Goal: Feedback & Contribution: Leave review/rating

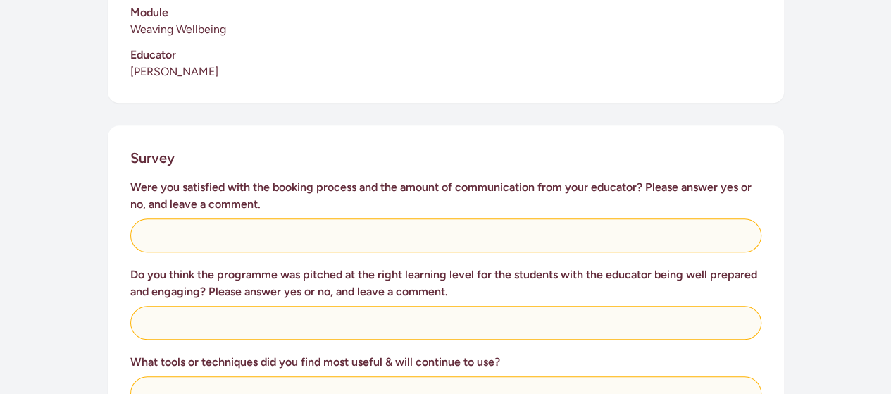
scroll to position [472, 0]
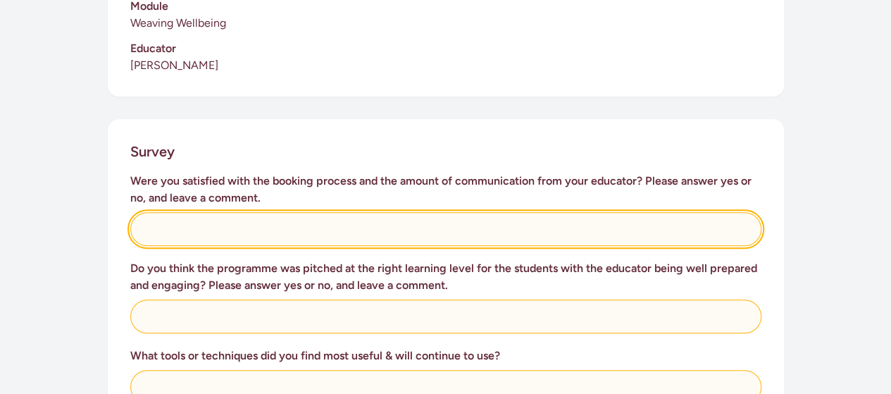
click at [476, 224] on input "text" at bounding box center [445, 229] width 631 height 34
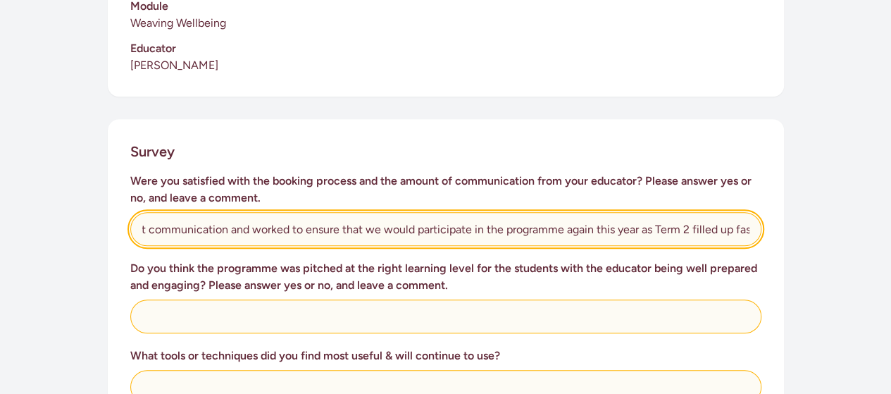
scroll to position [0, 50]
click at [651, 229] on input "Yes, great communication and worked to ensure that we would participate in the …" at bounding box center [445, 229] width 631 height 34
type input "Yes, great communication and worked to ensure that we would participate in the …"
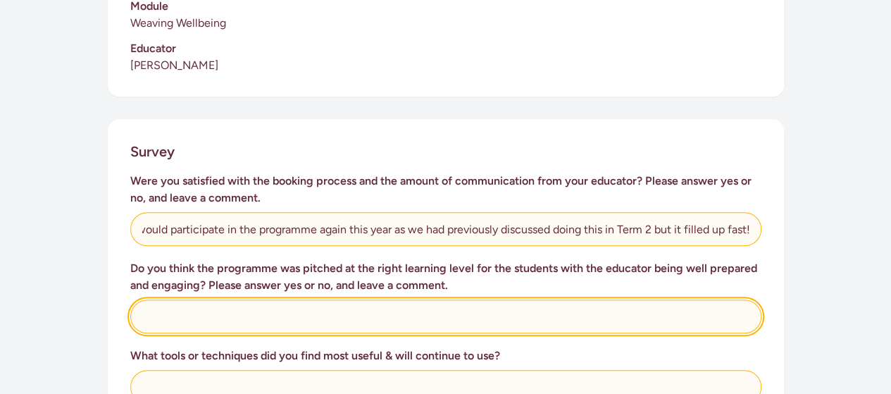
scroll to position [0, 0]
click at [473, 313] on input "text" at bounding box center [445, 316] width 631 height 34
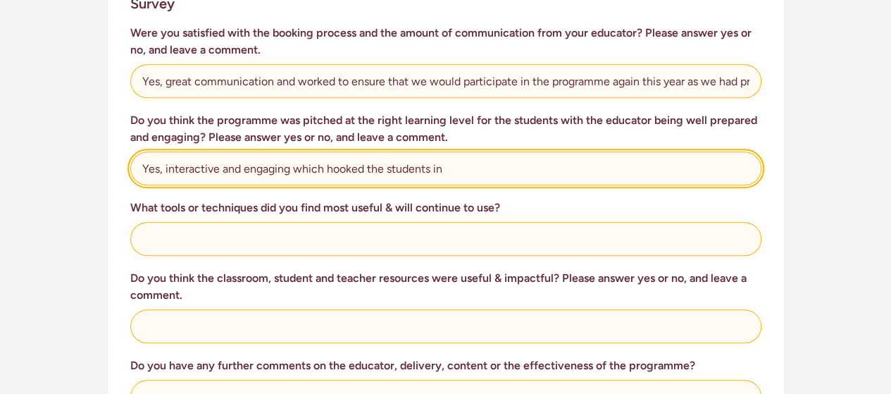
scroll to position [618, 0]
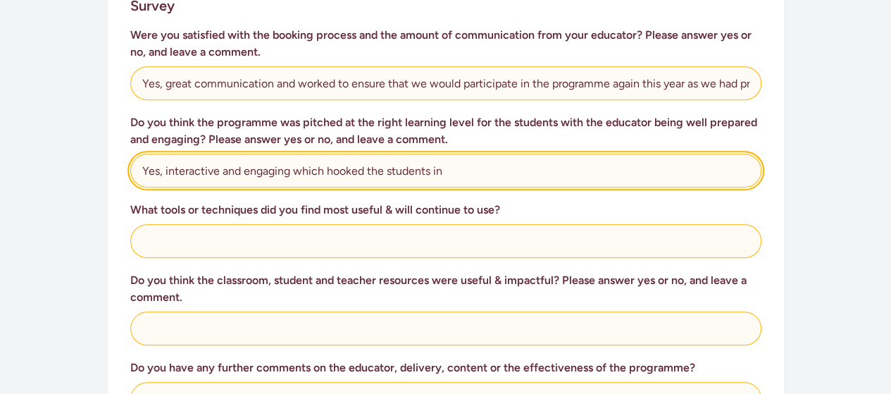
type input "Yes, interactive and engaging which hooked the students in"
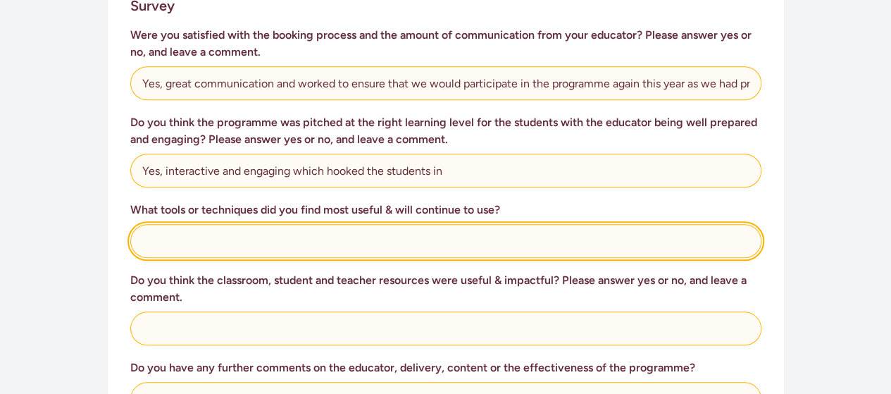
click at [417, 243] on input "text" at bounding box center [445, 241] width 631 height 34
type input "the sound bowl was a hit across all the classes"
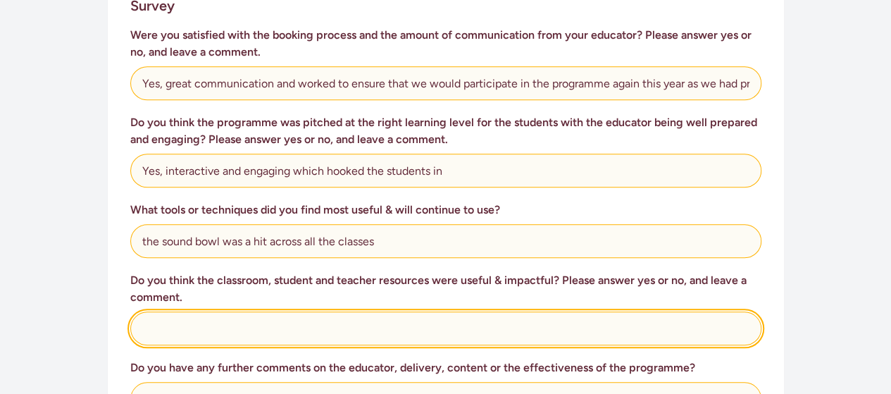
click at [201, 327] on input "text" at bounding box center [445, 328] width 631 height 34
type input "Yes"
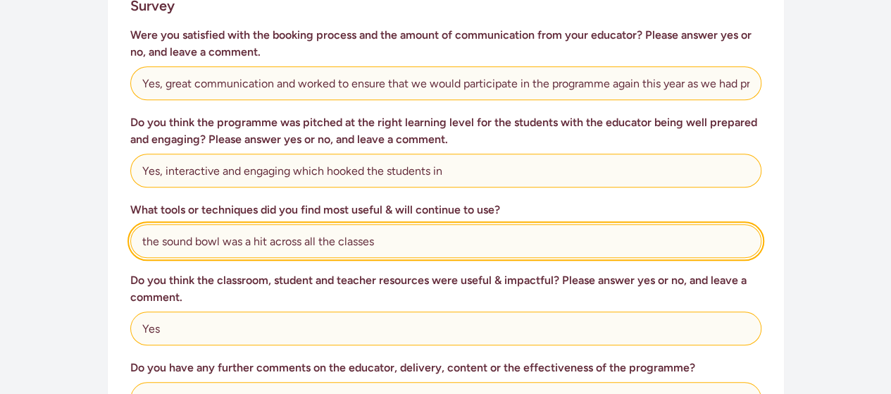
click at [392, 240] on input "the sound bowl was a hit across all the classes" at bounding box center [445, 241] width 631 height 34
type input "the sound bowl was a hit across all the classes!"
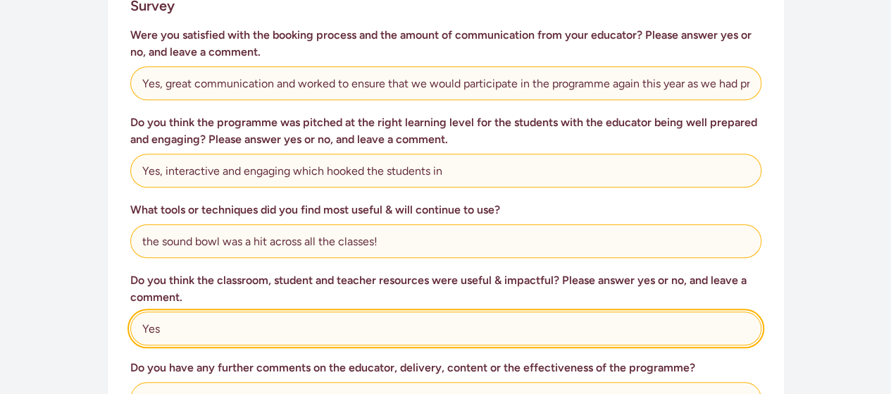
click at [304, 325] on input "Yes" at bounding box center [445, 328] width 631 height 34
click at [243, 329] on input "Yes, they reinforced prior learning" at bounding box center [445, 328] width 631 height 34
click at [390, 326] on input "Yes, they reinforced and extended prior learning" at bounding box center [445, 328] width 631 height 34
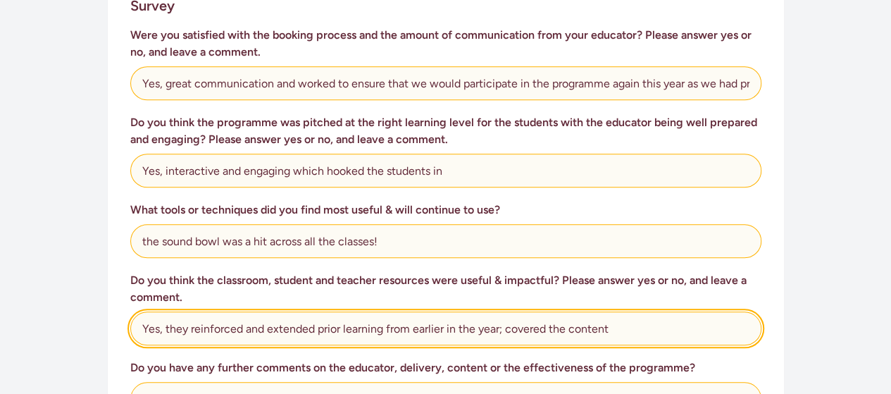
click at [509, 328] on input "Yes, they reinforced and extended prior learning from earlier in the year; cove…" at bounding box center [445, 328] width 631 height 34
click at [611, 329] on input "Yes, they reinforced and extended prior learning from earlier in the year, cove…" at bounding box center [445, 328] width 631 height 34
drag, startPoint x: 611, startPoint y: 328, endPoint x: 499, endPoint y: 327, distance: 112.0
click at [499, 327] on input "Yes, they reinforced and extended prior learning from earlier in the year, cove…" at bounding box center [445, 328] width 631 height 34
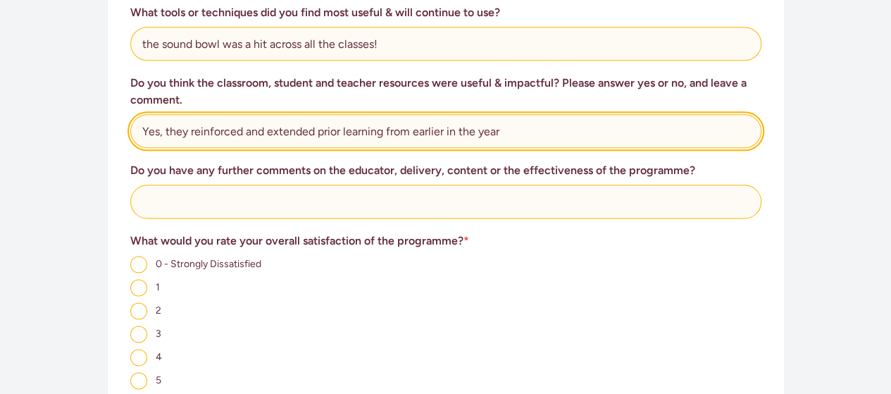
scroll to position [817, 0]
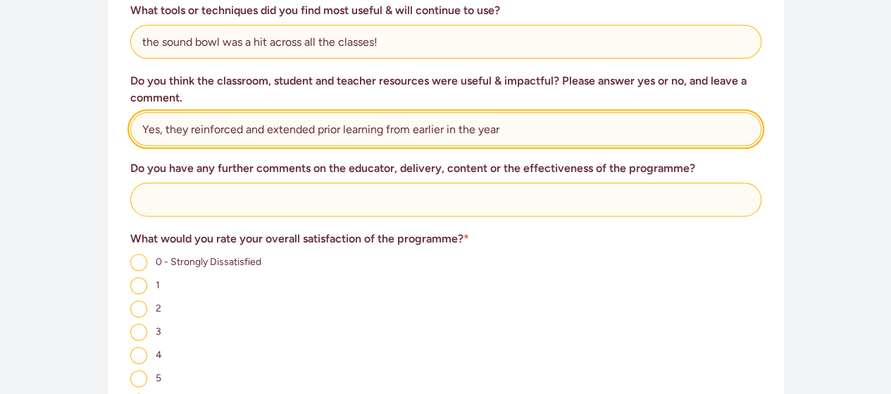
type input "Yes, they reinforced and extended prior learning from earlier in the year"
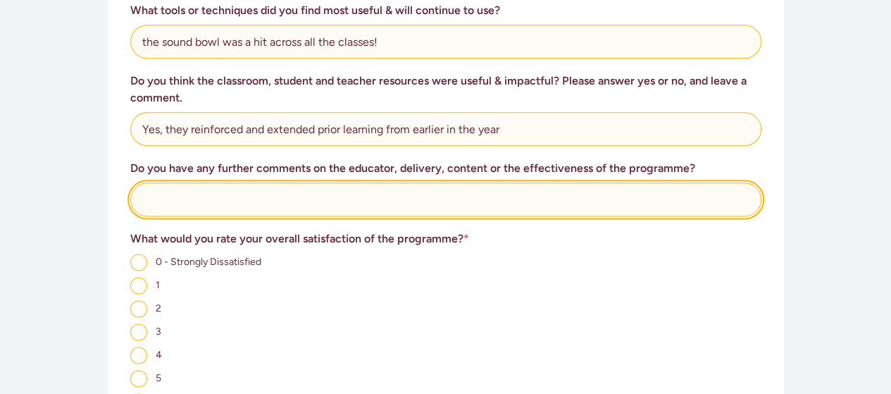
click at [171, 195] on input "text" at bounding box center [445, 199] width 631 height 34
paste input "Educator was the best, super engaging and relatable, made it very purposeful to…"
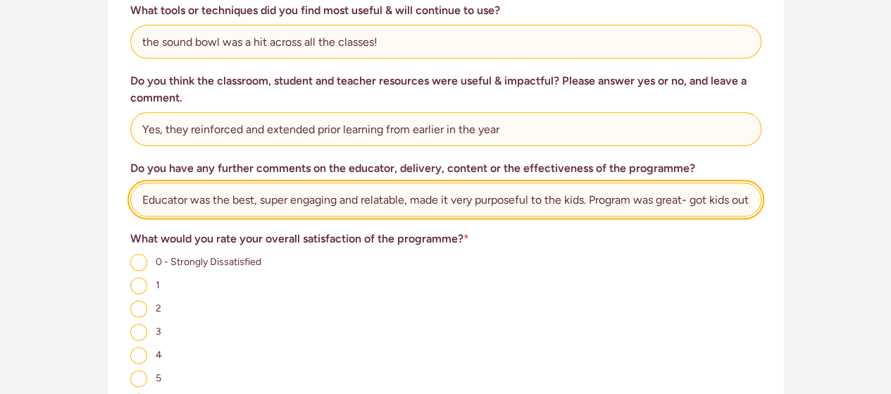
scroll to position [0, 199]
click at [156, 198] on input "Educator was the best, super engaging and relatable, made it very purposeful to…" at bounding box center [445, 199] width 631 height 34
click at [631, 203] on input "Educator was the best, super engaging and relatable, made it very purposeful to…" at bounding box center [445, 199] width 631 height 34
click at [720, 203] on input "Educator was the best, super engaging and relatable, made it very purposeful to…" at bounding box center [445, 199] width 631 height 34
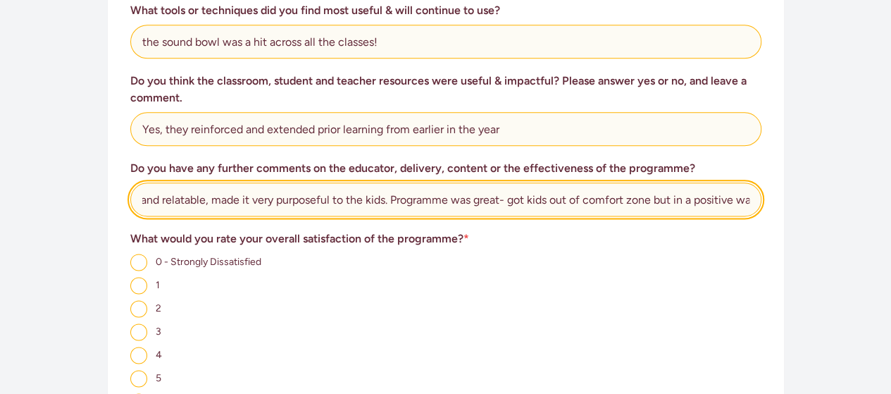
scroll to position [0, 214]
click at [570, 202] on input "Educator was the best, super engaging and relatable, made it very purposeful to…" at bounding box center [445, 199] width 631 height 34
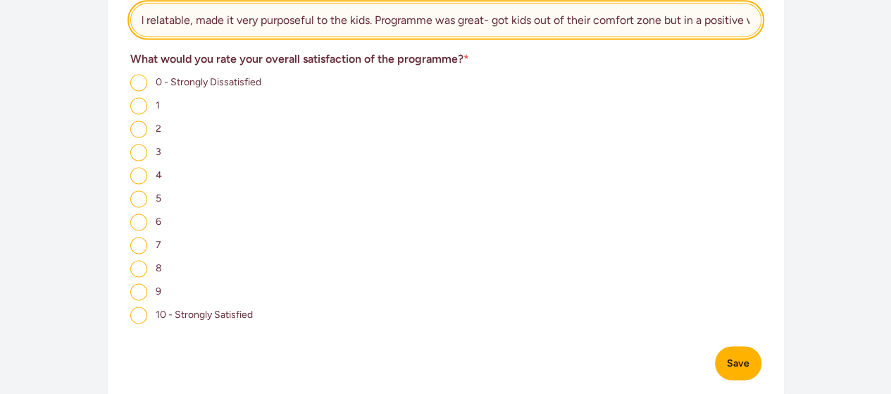
scroll to position [1039, 0]
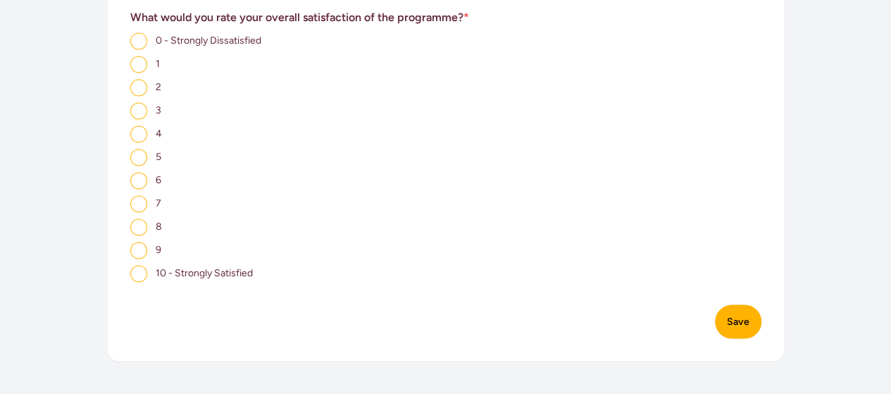
type input "Educator was the best, super engaging and relatable, made it very purposeful to…"
click at [137, 247] on input "9" at bounding box center [138, 250] width 17 height 17
radio input "true"
click at [728, 318] on button "Save" at bounding box center [738, 321] width 46 height 34
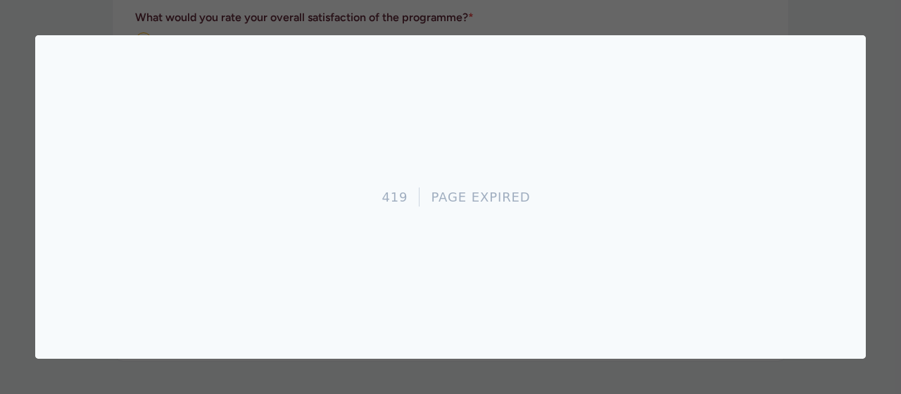
click at [400, 380] on div at bounding box center [450, 197] width 901 height 394
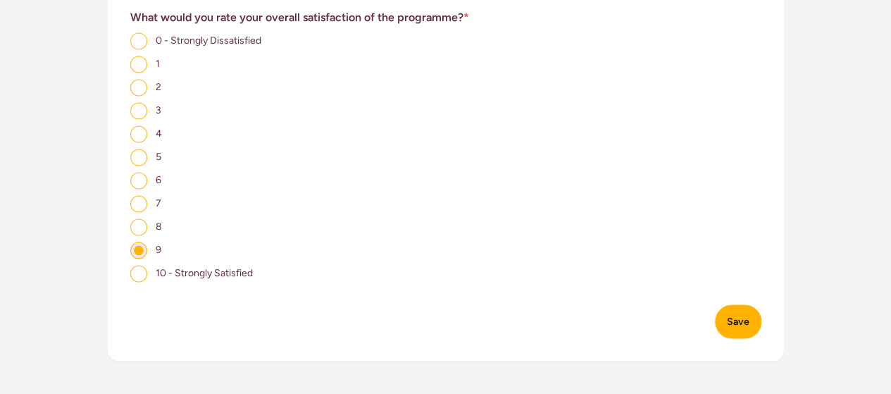
click at [741, 319] on button "Save" at bounding box center [738, 321] width 46 height 34
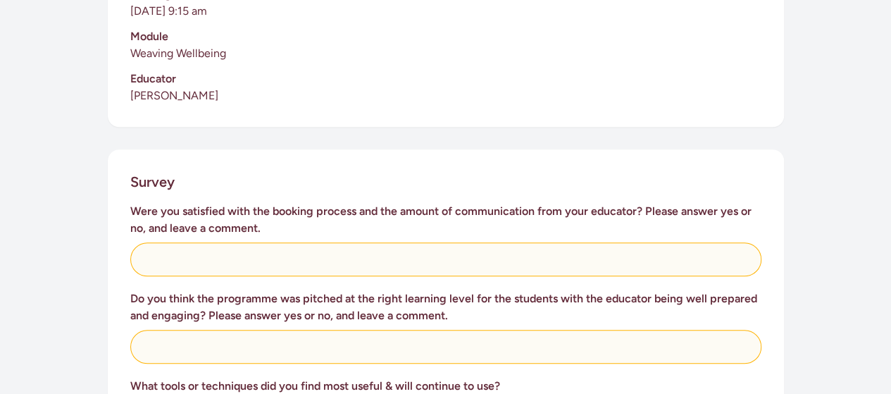
scroll to position [440, 0]
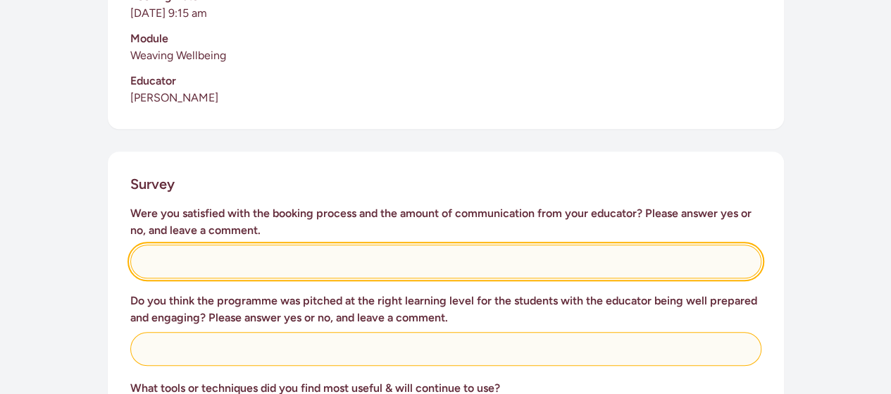
click at [586, 262] on input "text" at bounding box center [445, 261] width 631 height 34
type input "Yes, great communication and worked to ensure that we would participate in the …"
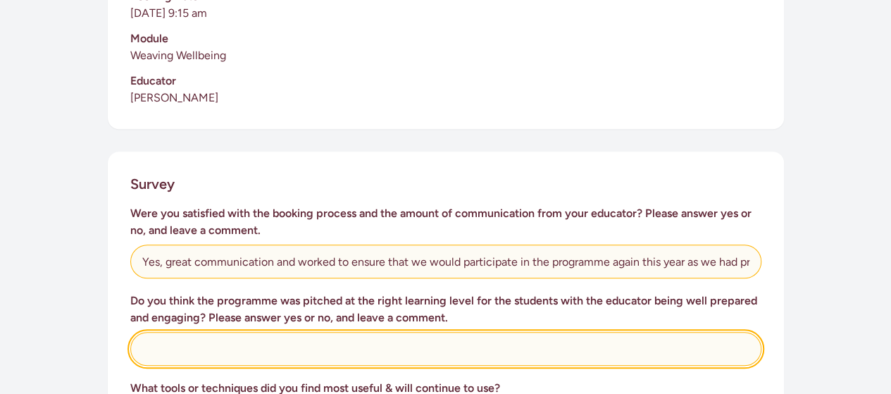
click at [375, 347] on input "text" at bounding box center [445, 349] width 631 height 34
type input "Yes, interactive and engaging which hooked the students in"
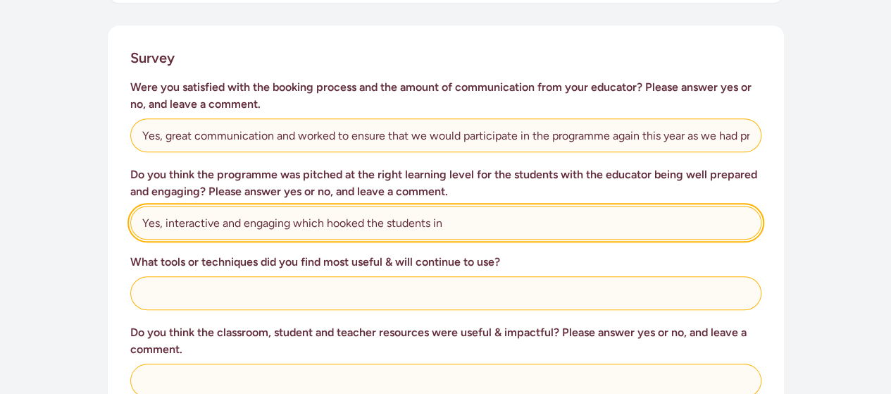
scroll to position [570, 0]
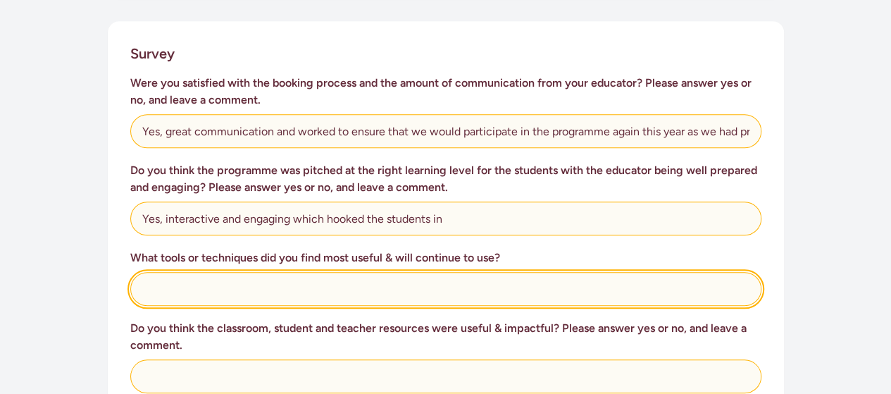
click at [573, 284] on input "text" at bounding box center [445, 289] width 631 height 34
type input "the sound bowl was a hit across all the classes!"
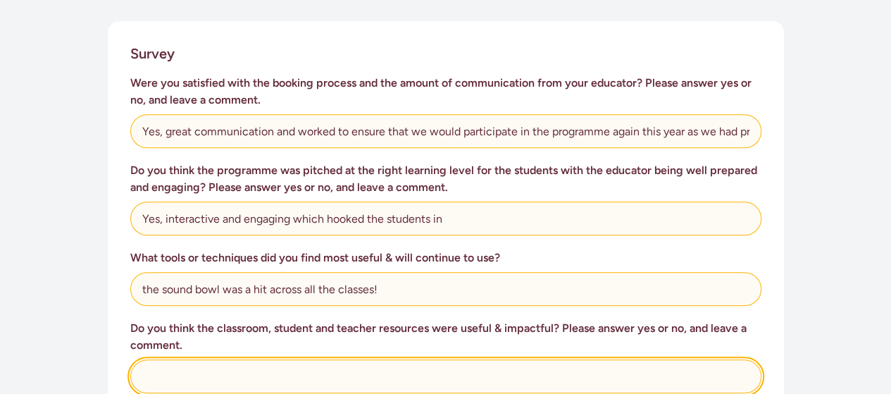
click at [580, 377] on input "text" at bounding box center [445, 376] width 631 height 34
type input "Yes, they reinforced and extended prior learning from earlier in the year"
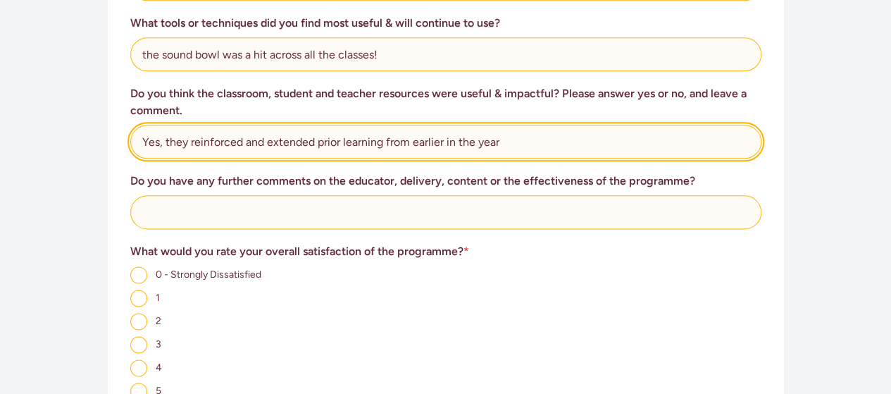
scroll to position [817, 0]
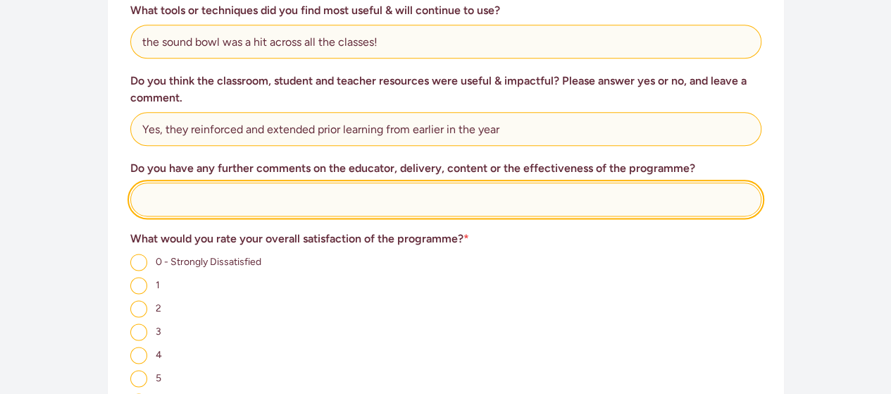
click at [520, 197] on input "text" at bounding box center [445, 199] width 631 height 34
type input "Educator was the best, super engaging and relatable, made it very purposeful to…"
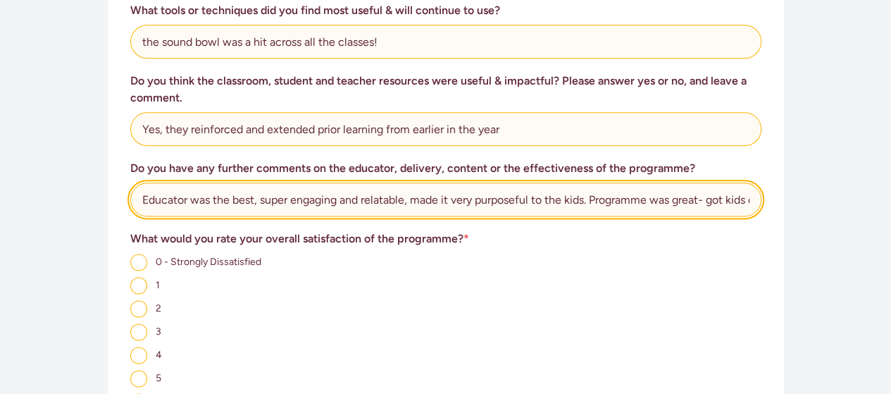
click at [738, 199] on input "Educator was the best, super engaging and relatable, made it very purposeful to…" at bounding box center [445, 199] width 631 height 34
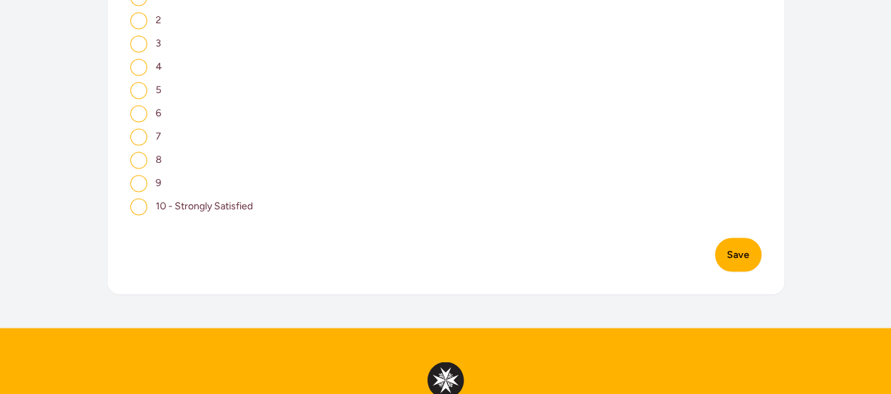
scroll to position [1155, 0]
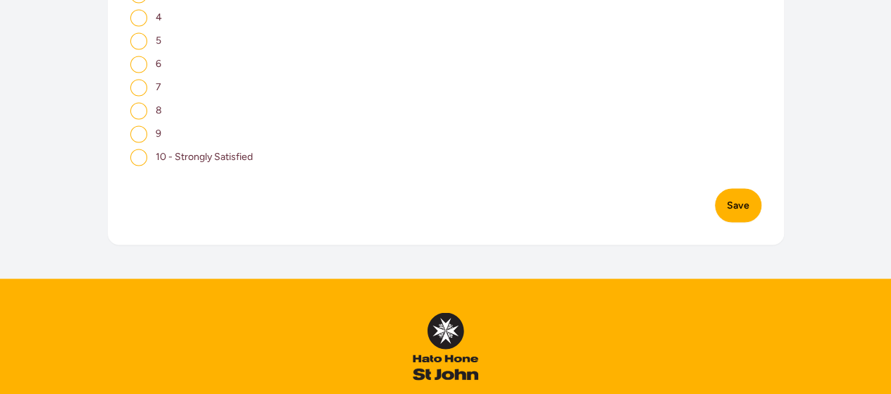
click at [139, 136] on input "9" at bounding box center [138, 133] width 17 height 17
radio input "true"
click at [737, 206] on button "Save" at bounding box center [738, 205] width 46 height 34
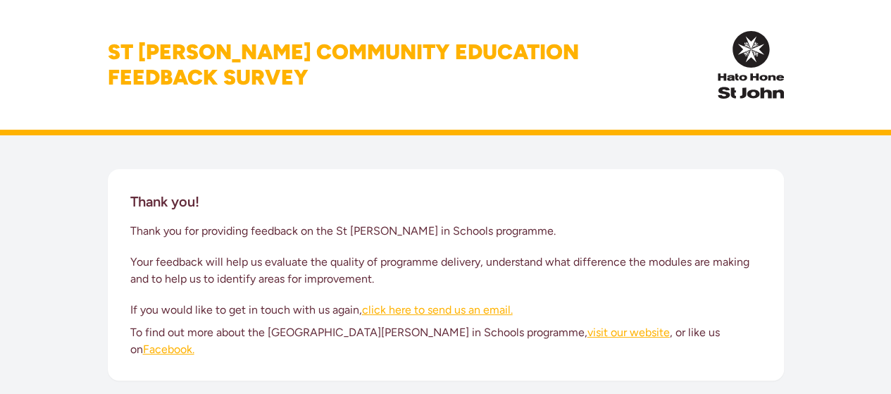
click at [821, 189] on div "Thank you! Thank you for providing feedback on the St John in Schools programme…" at bounding box center [445, 274] width 891 height 279
